Goal: Task Accomplishment & Management: Complete application form

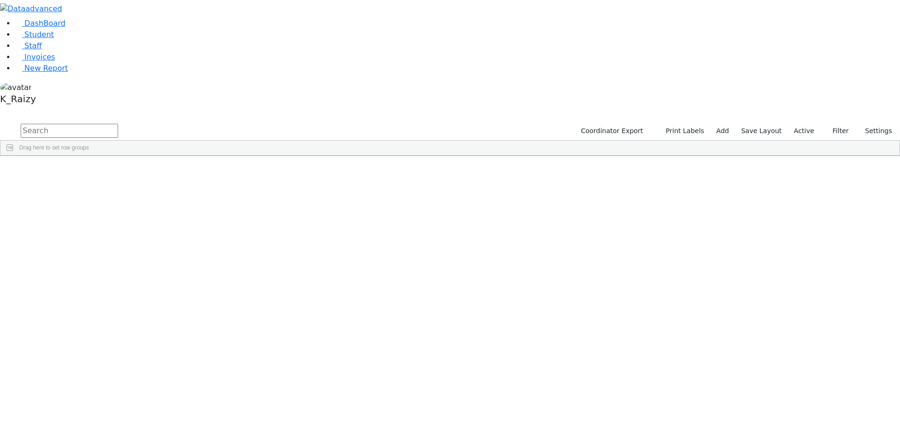
click at [118, 124] on input "text" at bounding box center [69, 131] width 97 height 14
type input "katz"
click at [164, 263] on div "Hershel" at bounding box center [135, 269] width 55 height 13
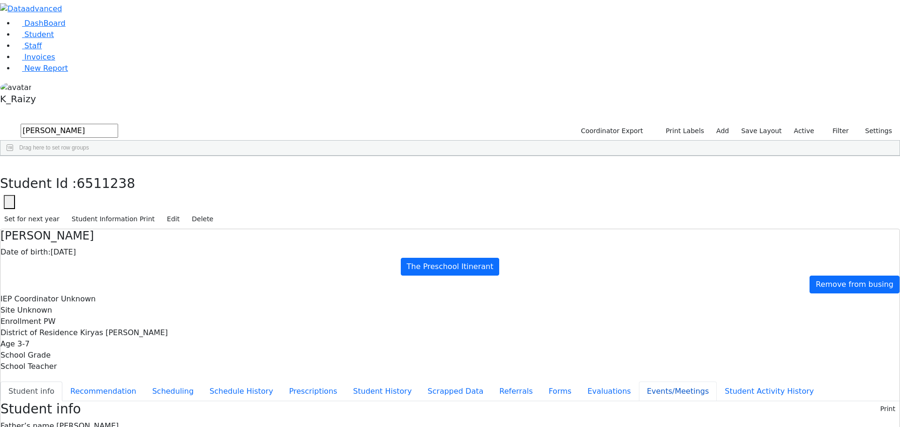
click at [639, 381] on button "Events/Meetings" at bounding box center [678, 391] width 78 height 20
click at [875, 401] on button "New" at bounding box center [884, 408] width 29 height 15
type input "2025-09-02"
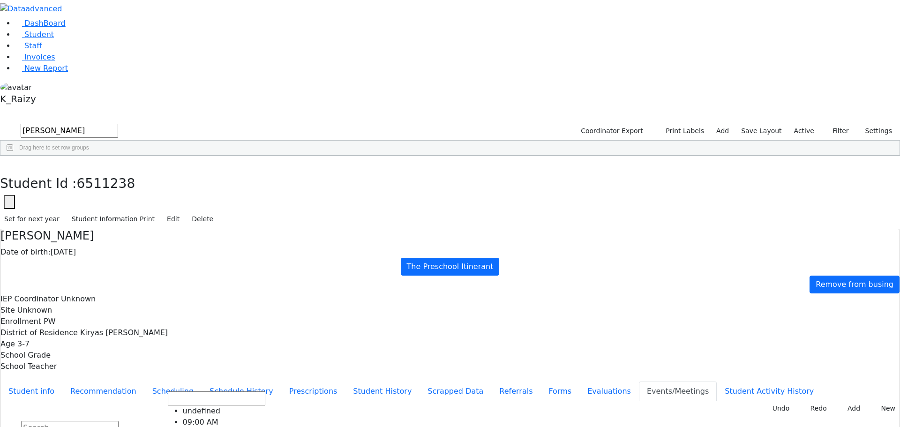
scroll to position [47, 0]
type input "Add Half Day class"
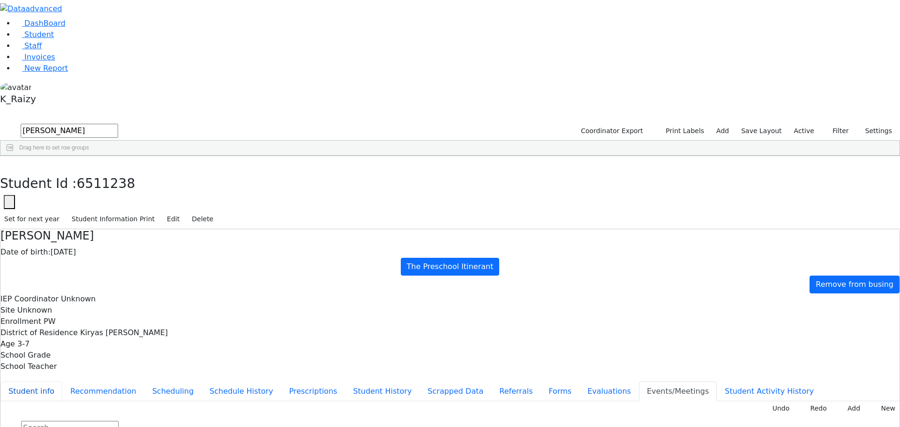
click at [62, 381] on button "Student info" at bounding box center [31, 391] width 62 height 20
click at [230, 381] on ul "Student info Recommendation Scheduling Schedule History Prescriptions Student H…" at bounding box center [449, 391] width 899 height 20
click at [639, 381] on button "Events/Meetings" at bounding box center [678, 391] width 78 height 20
click at [54, 39] on link "Student" at bounding box center [34, 34] width 39 height 9
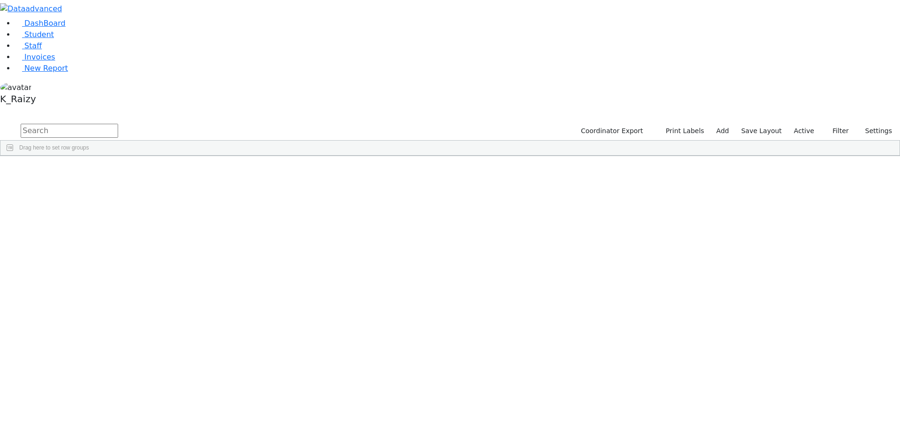
click at [118, 124] on input "text" at bounding box center [69, 131] width 97 height 14
type input "hersko"
click at [164, 197] on div "Mechul" at bounding box center [135, 203] width 55 height 13
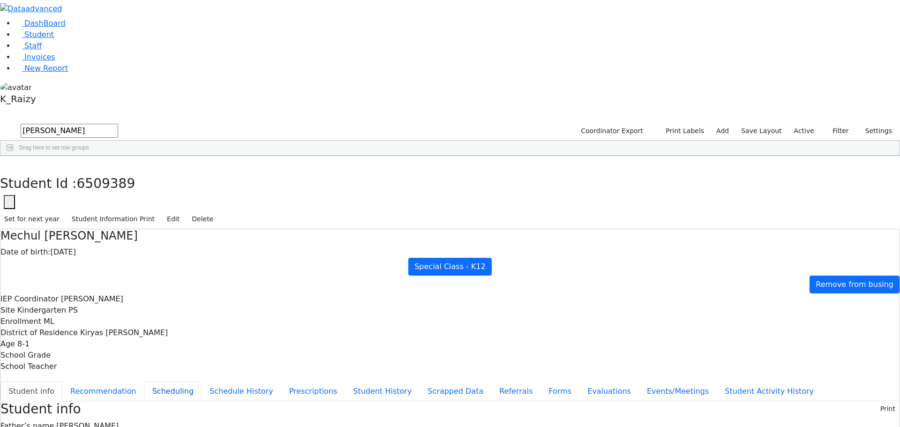
click at [201, 381] on button "Scheduling" at bounding box center [172, 391] width 57 height 20
click at [38, 39] on span "Student" at bounding box center [39, 34] width 30 height 9
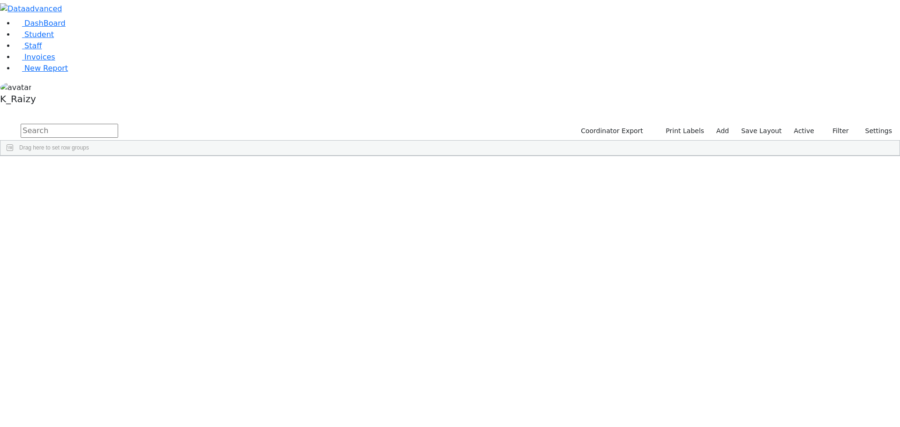
click at [118, 124] on input "text" at bounding box center [69, 131] width 97 height 14
type input "hass"
click at [164, 171] on div "Yosef" at bounding box center [135, 177] width 55 height 13
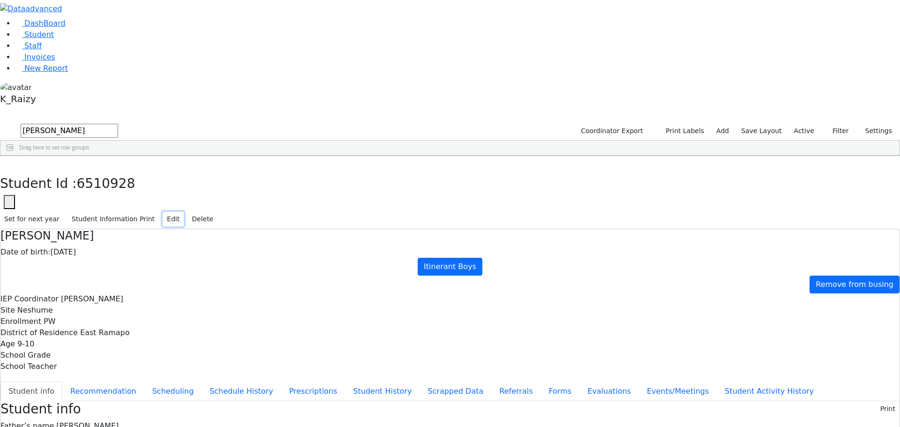
drag, startPoint x: 832, startPoint y: 10, endPoint x: 746, endPoint y: 8, distance: 85.8
click at [184, 212] on button "Edit" at bounding box center [173, 219] width 21 height 15
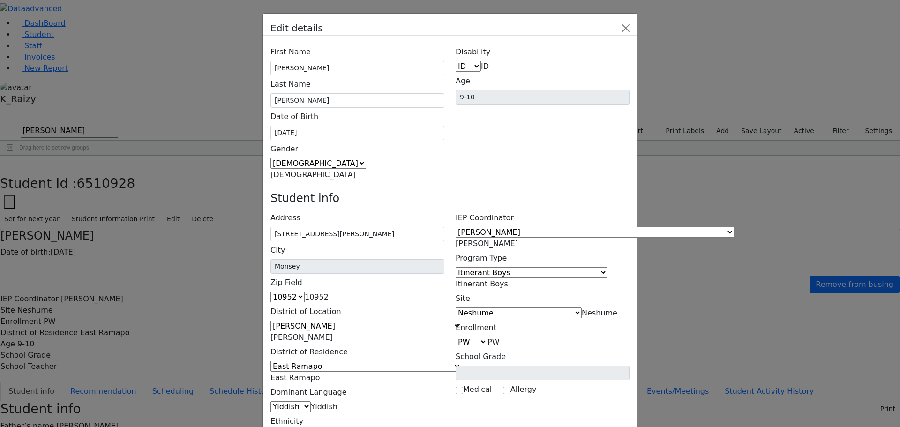
click at [508, 279] on span "Itinerant Boys" at bounding box center [481, 283] width 52 height 9
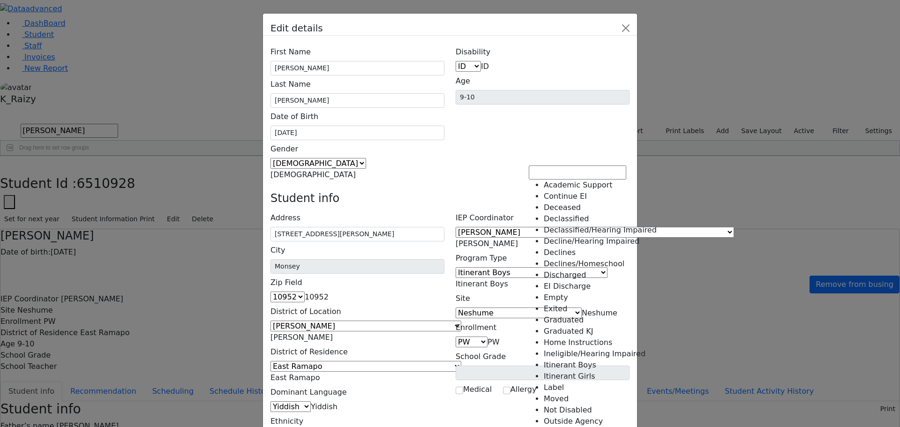
select select "8"
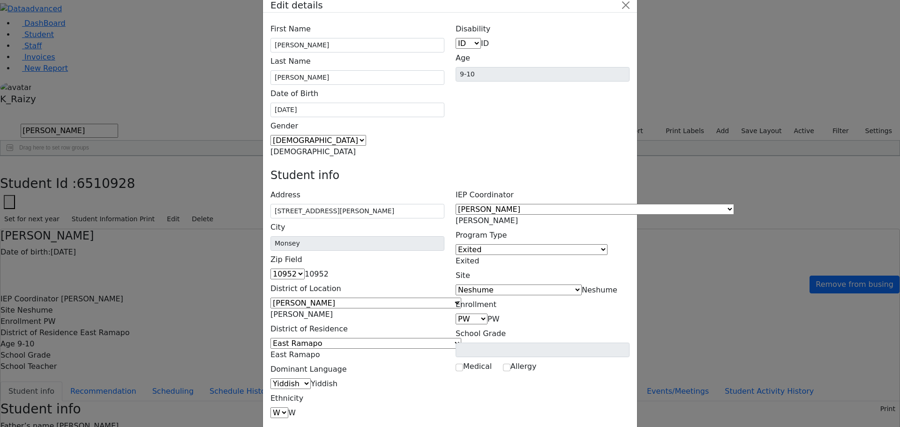
scroll to position [34, 0]
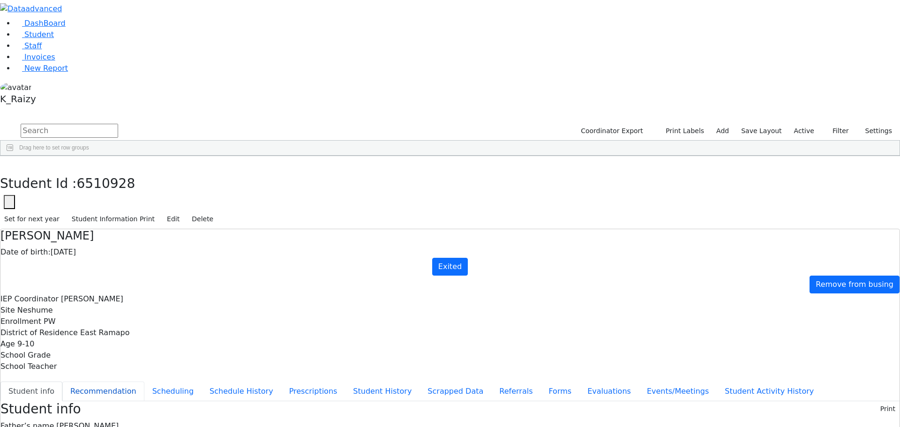
click at [144, 381] on button "Recommendation" at bounding box center [103, 391] width 82 height 20
checkbox input "true"
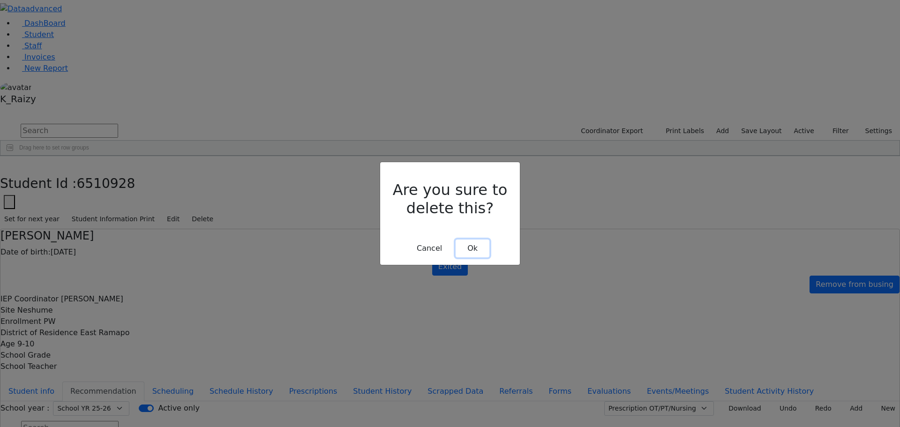
click at [471, 239] on button "Ok" at bounding box center [472, 248] width 34 height 18
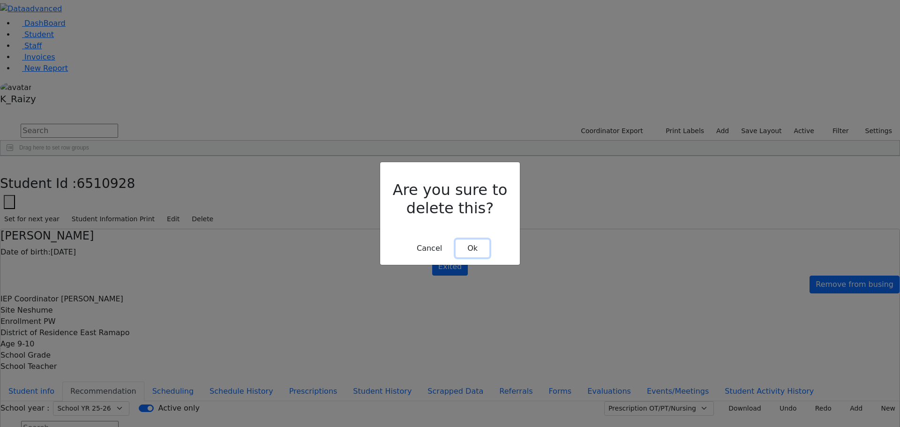
click at [483, 239] on button "Ok" at bounding box center [472, 248] width 34 height 18
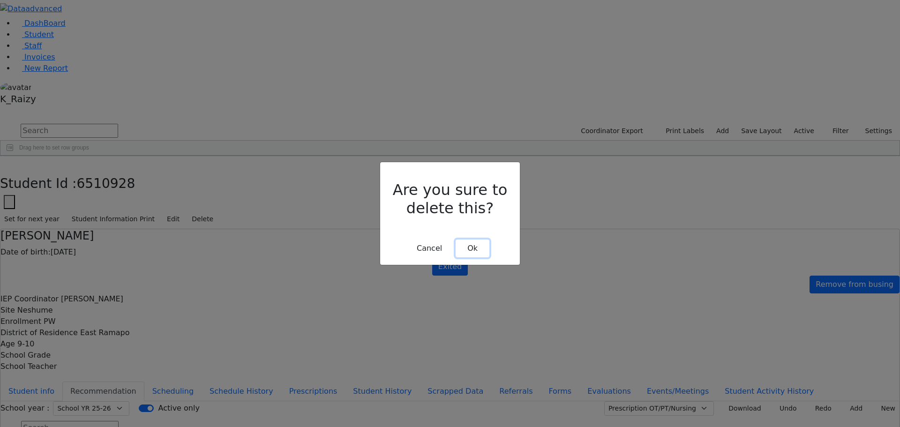
click at [479, 239] on button "Ok" at bounding box center [472, 248] width 34 height 18
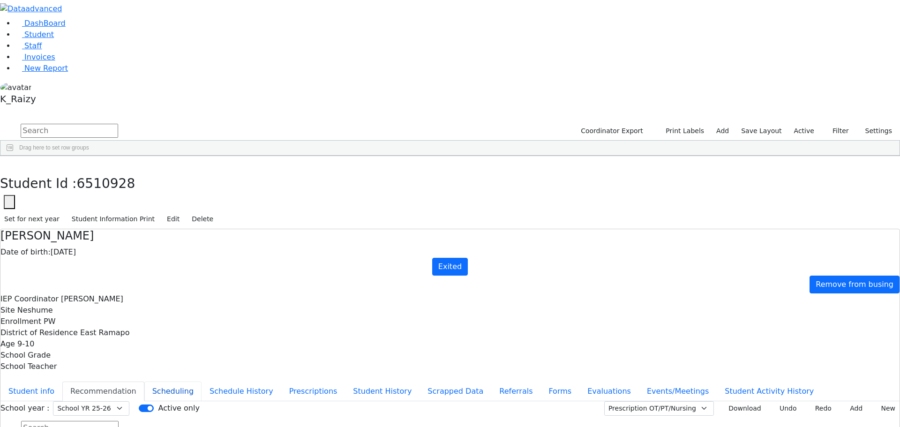
click at [201, 381] on button "Scheduling" at bounding box center [172, 391] width 57 height 20
drag, startPoint x: 227, startPoint y: 110, endPoint x: 275, endPoint y: 110, distance: 47.8
click at [62, 381] on button "Student info" at bounding box center [31, 391] width 62 height 20
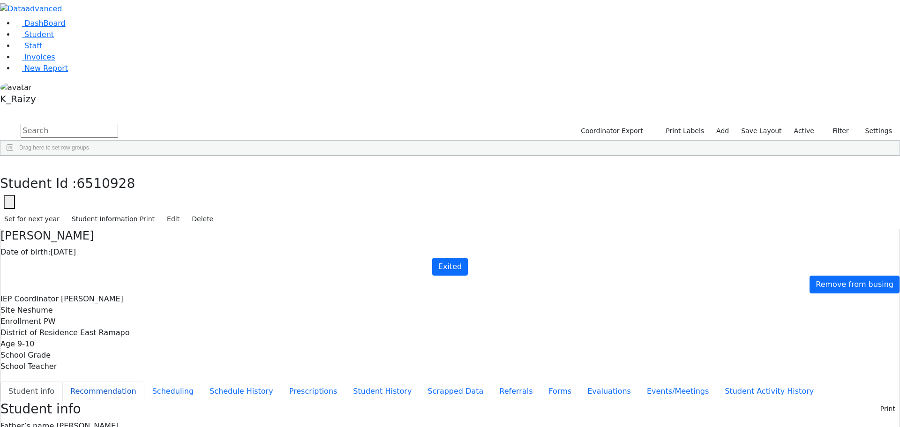
click at [144, 381] on button "Recommendation" at bounding box center [103, 391] width 82 height 20
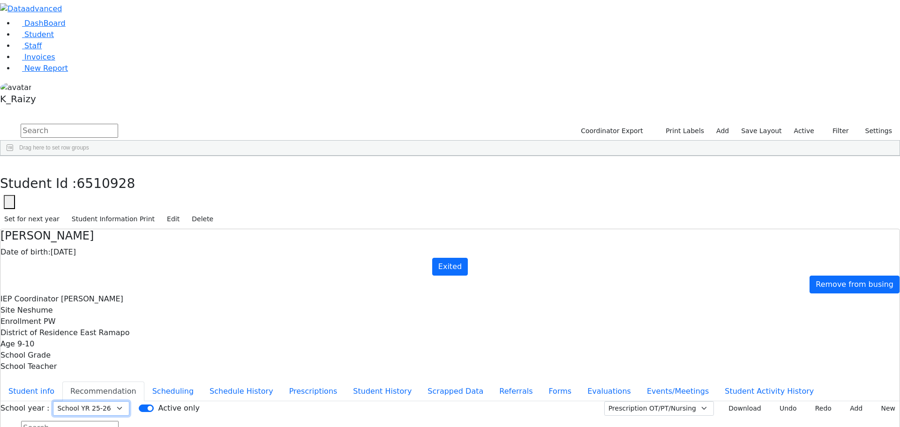
click at [129, 401] on select "Select School YR Summer YR 25 School YR 25-26 Summer YR 25 School YR 24-25 Summ…" at bounding box center [91, 408] width 76 height 15
select select "211"
click at [129, 401] on select "Select School YR Summer YR 25 School YR 25-26 Summer YR 25 School YR 24-25 Summ…" at bounding box center [91, 408] width 76 height 15
click at [62, 381] on button "Student info" at bounding box center [31, 391] width 62 height 20
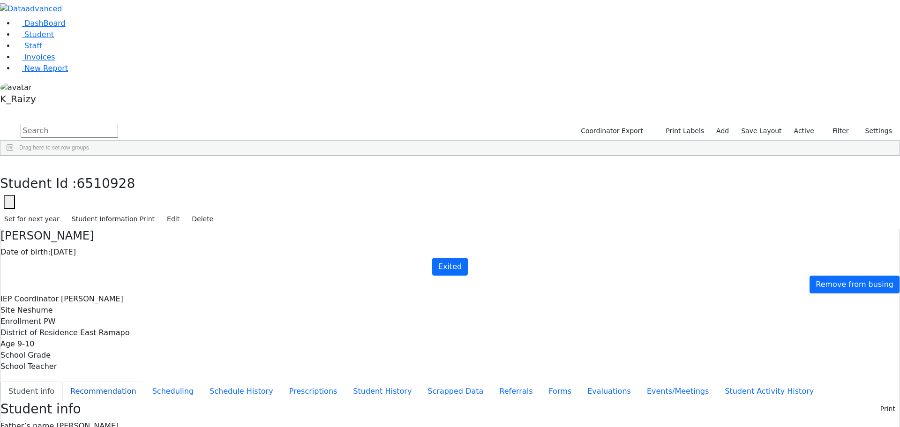
click at [144, 381] on button "Recommendation" at bounding box center [103, 391] width 82 height 20
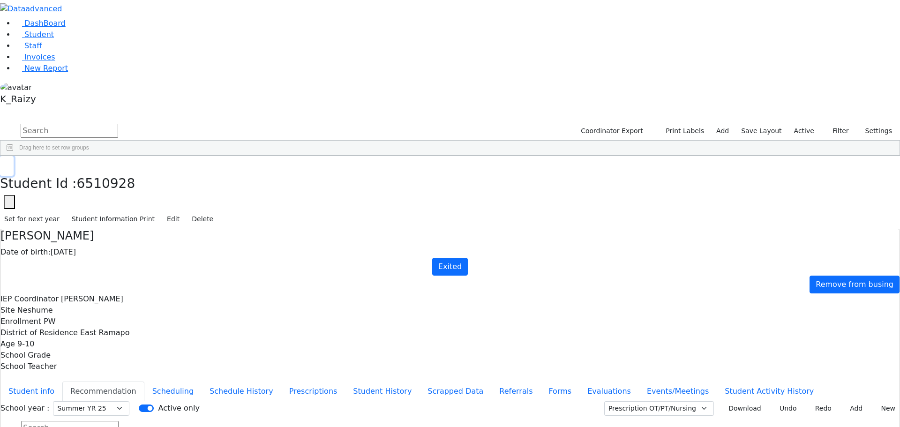
drag, startPoint x: 177, startPoint y: 17, endPoint x: 169, endPoint y: 23, distance: 9.8
click at [14, 156] on button "button" at bounding box center [7, 166] width 14 height 20
click at [97, 40] on li "Student" at bounding box center [457, 34] width 885 height 11
click at [54, 39] on link "Student" at bounding box center [34, 34] width 39 height 9
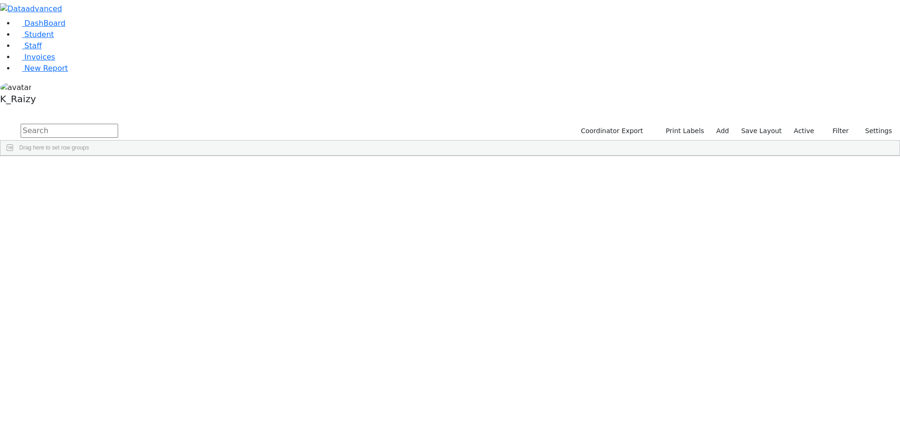
click at [427, 160] on span "District Of Residence" at bounding box center [408, 163] width 37 height 7
click at [482, 156] on div "Site" at bounding box center [464, 163] width 37 height 15
click at [495, 270] on div "Neshume" at bounding box center [467, 276] width 55 height 13
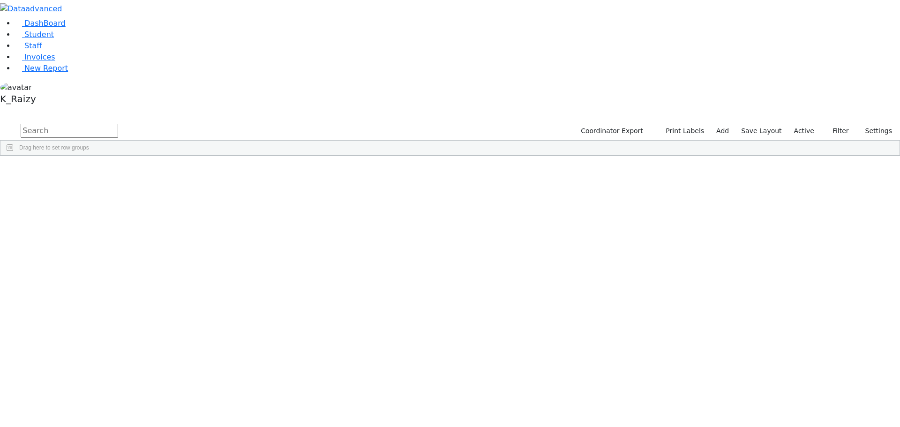
drag, startPoint x: 576, startPoint y: 287, endPoint x: 138, endPoint y: 181, distance: 450.6
drag, startPoint x: 0, startPoint y: 0, endPoint x: 183, endPoint y: 25, distance: 184.5
click at [183, 25] on div "DashBoard Student Staff Invoices New Report A" at bounding box center [450, 78] width 900 height 156
click at [118, 124] on input "text" at bounding box center [69, 131] width 97 height 14
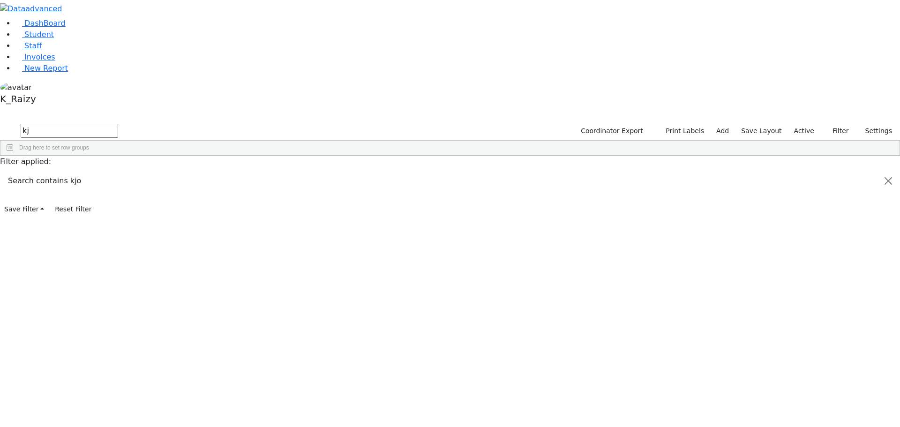
type input "k"
type input "[PERSON_NAME]"
click at [219, 197] on div "[DATE]" at bounding box center [191, 203] width 55 height 13
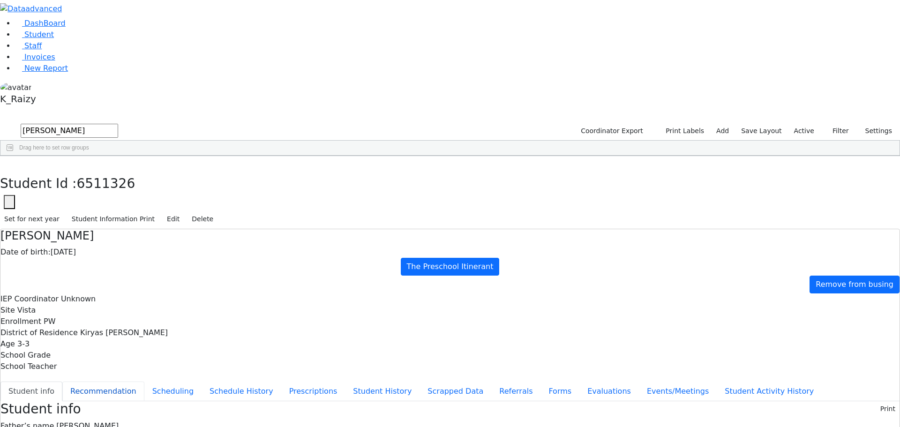
click at [144, 381] on button "Recommendation" at bounding box center [103, 391] width 82 height 20
checkbox input "true"
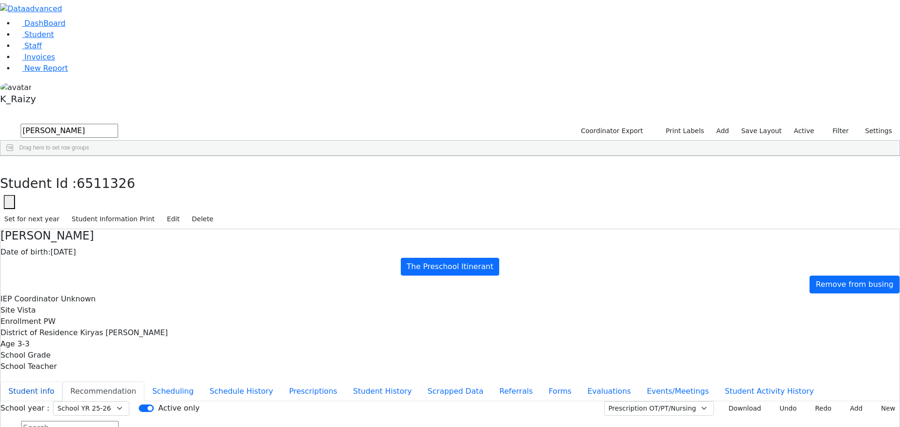
drag, startPoint x: 205, startPoint y: 119, endPoint x: 209, endPoint y: 125, distance: 6.7
click at [62, 381] on button "Student info" at bounding box center [31, 391] width 62 height 20
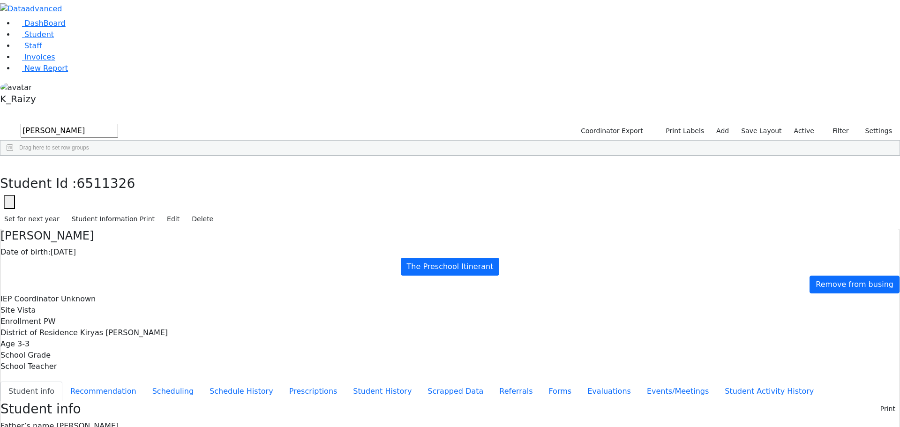
scroll to position [28, 0]
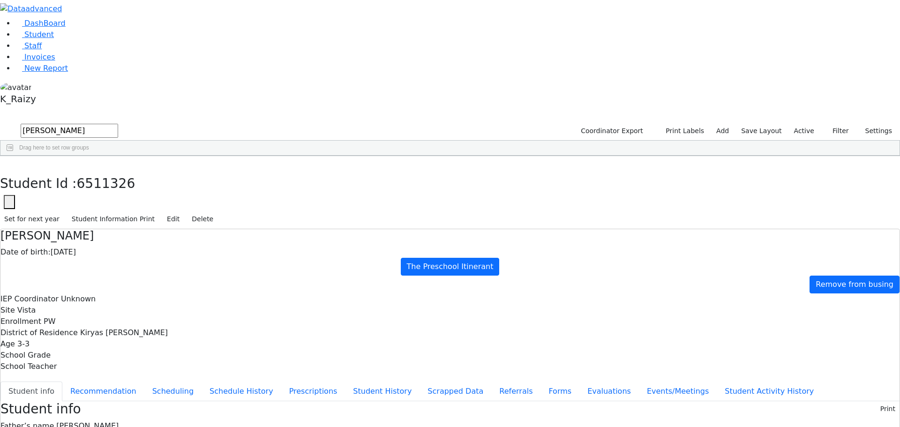
drag, startPoint x: 519, startPoint y: 355, endPoint x: 526, endPoint y: 353, distance: 7.3
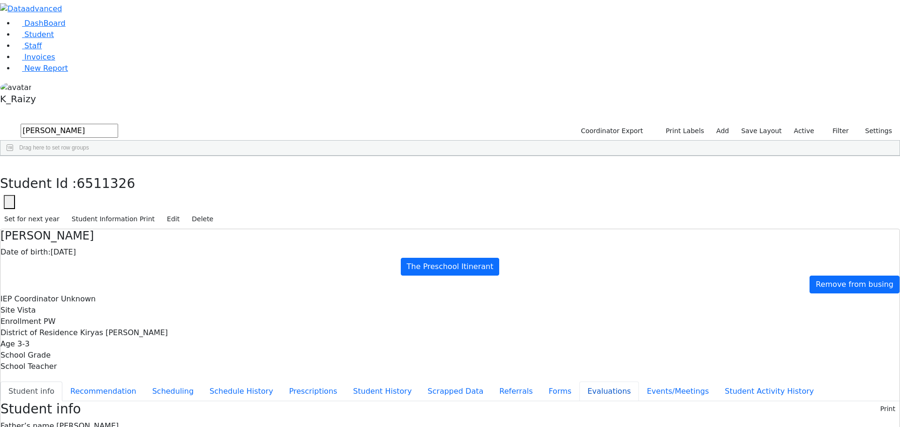
click at [579, 381] on button "Evaluations" at bounding box center [609, 391] width 60 height 20
click at [639, 381] on button "Events/Meetings" at bounding box center [678, 391] width 78 height 20
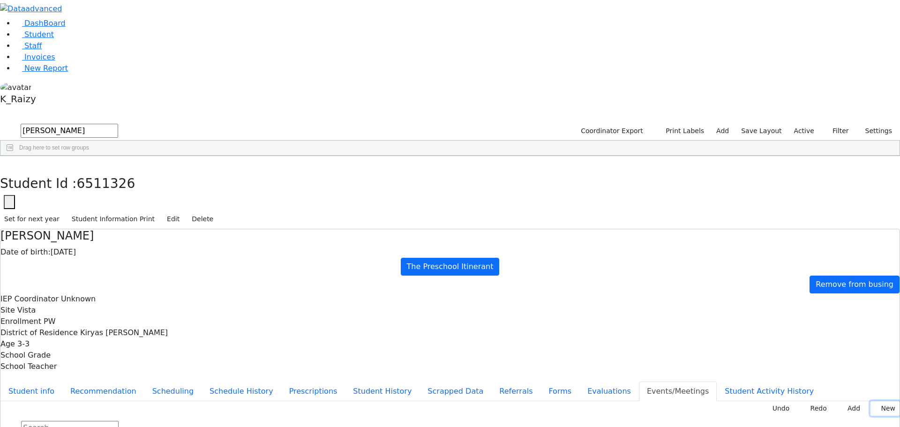
drag, startPoint x: 865, startPoint y: 116, endPoint x: 767, endPoint y: 116, distance: 97.5
click at [870, 401] on button "New" at bounding box center [884, 408] width 29 height 15
type input "2025-08-27"
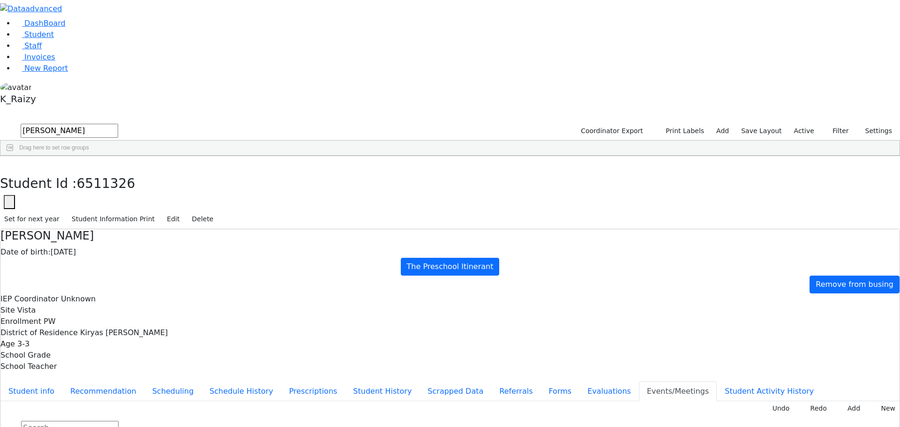
type input "Declines"
click at [62, 381] on button "Student info" at bounding box center [31, 391] width 62 height 20
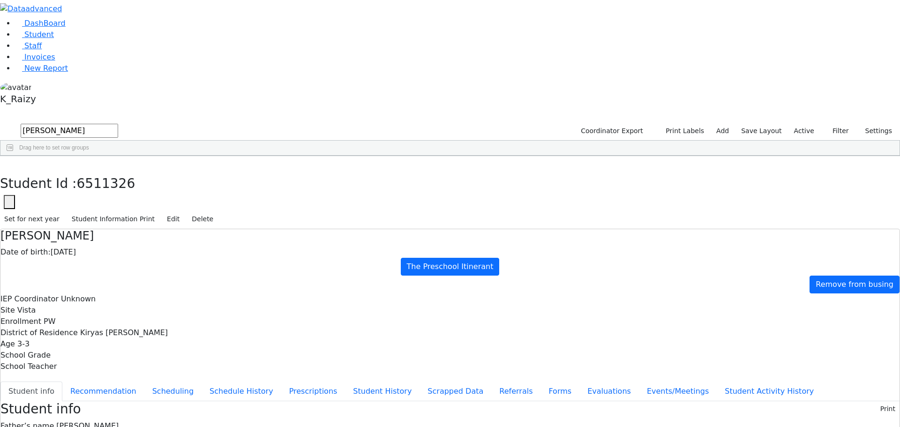
copy div "mrscskohn@gmail.com"
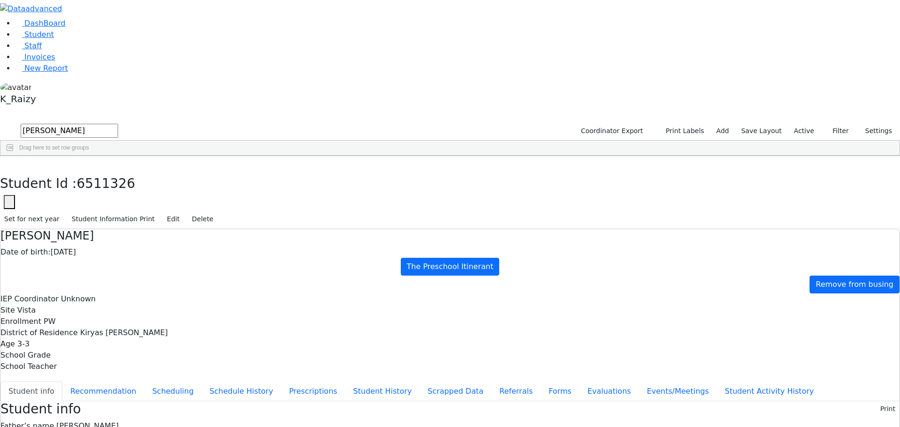
click at [4, 163] on use "button" at bounding box center [4, 163] width 0 height 0
click at [54, 39] on link "Student" at bounding box center [34, 34] width 39 height 9
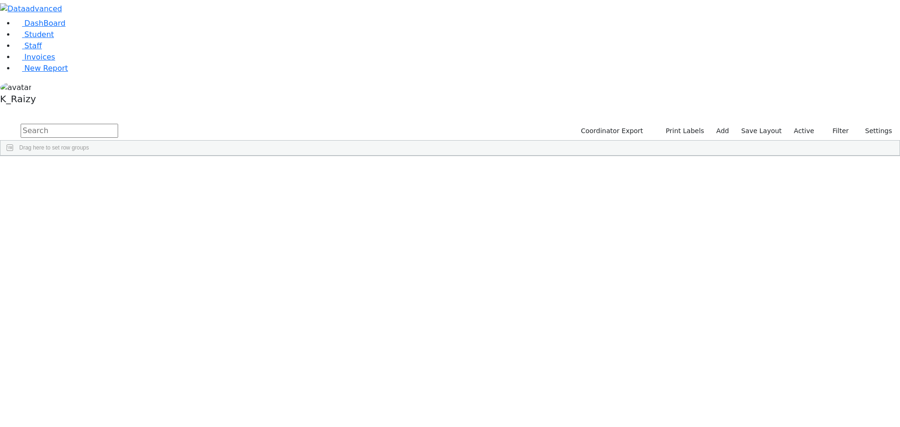
click at [45, 29] on li "DashBoard" at bounding box center [457, 23] width 885 height 11
click at [45, 39] on span "Student" at bounding box center [39, 34] width 30 height 9
